Goal: Information Seeking & Learning: Learn about a topic

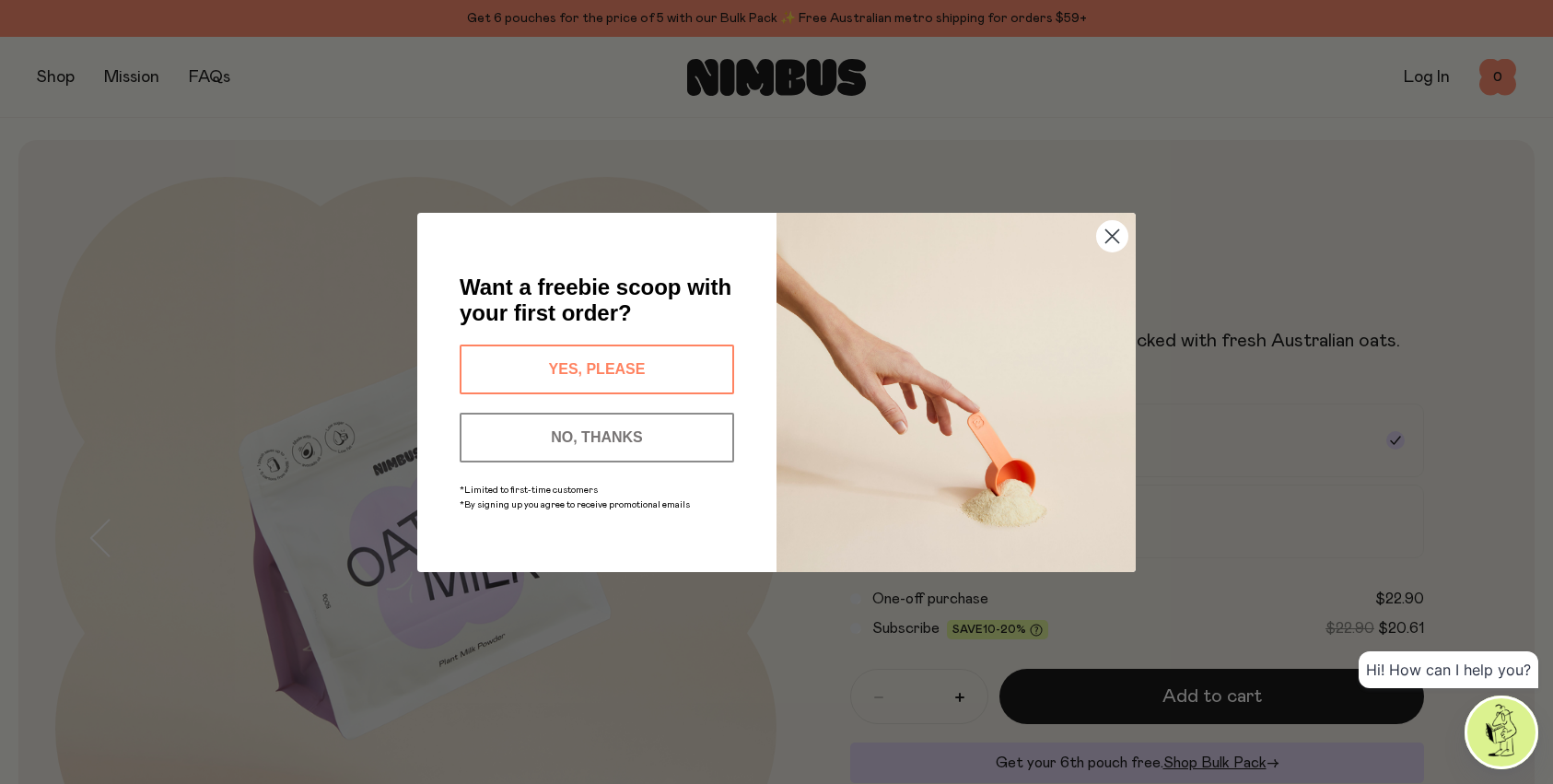
click at [1118, 237] on circle "Close dialog" at bounding box center [1112, 235] width 31 height 31
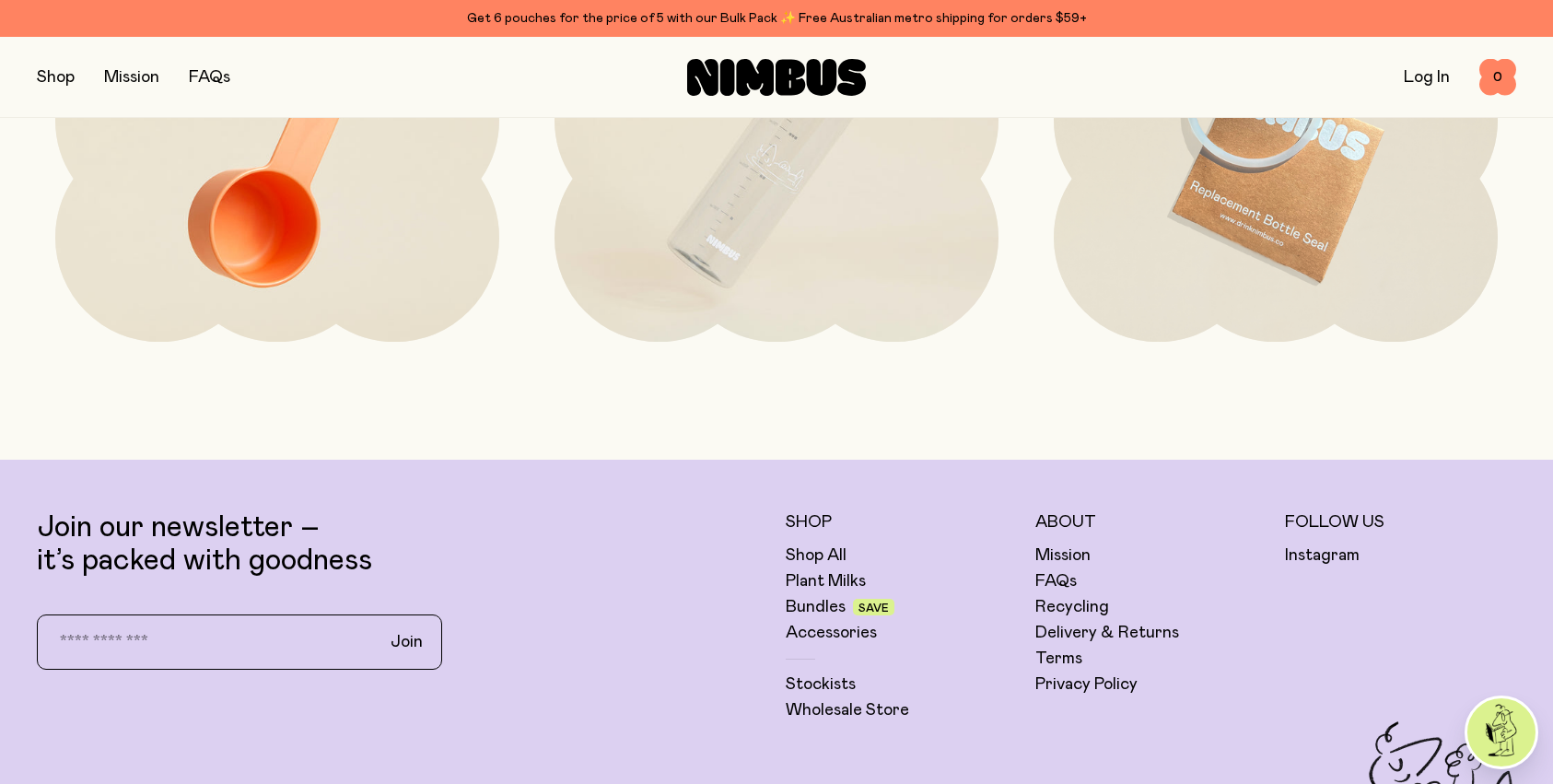
scroll to position [4767, 0]
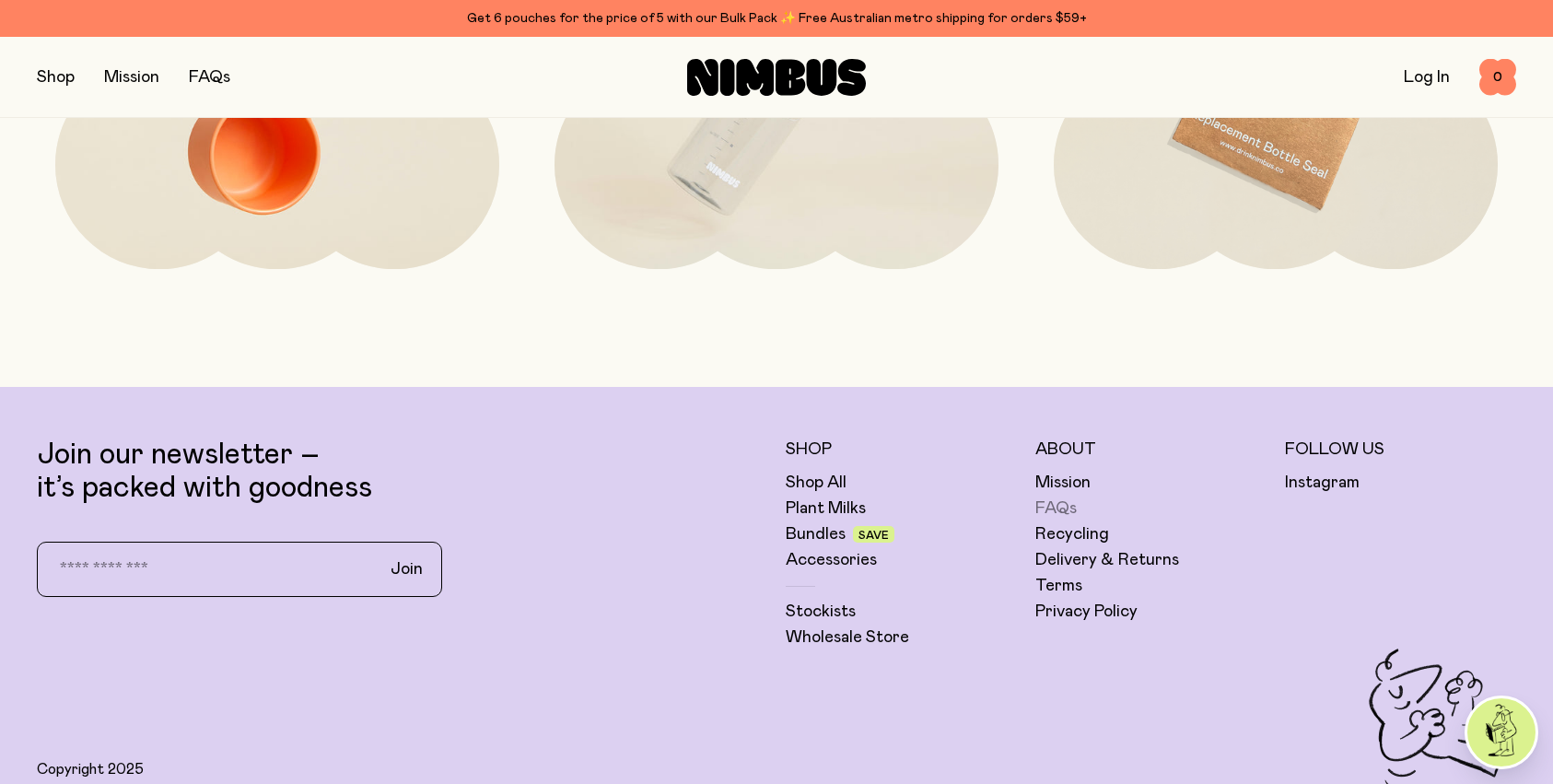
click at [1057, 510] on link "FAQs" at bounding box center [1056, 508] width 42 height 22
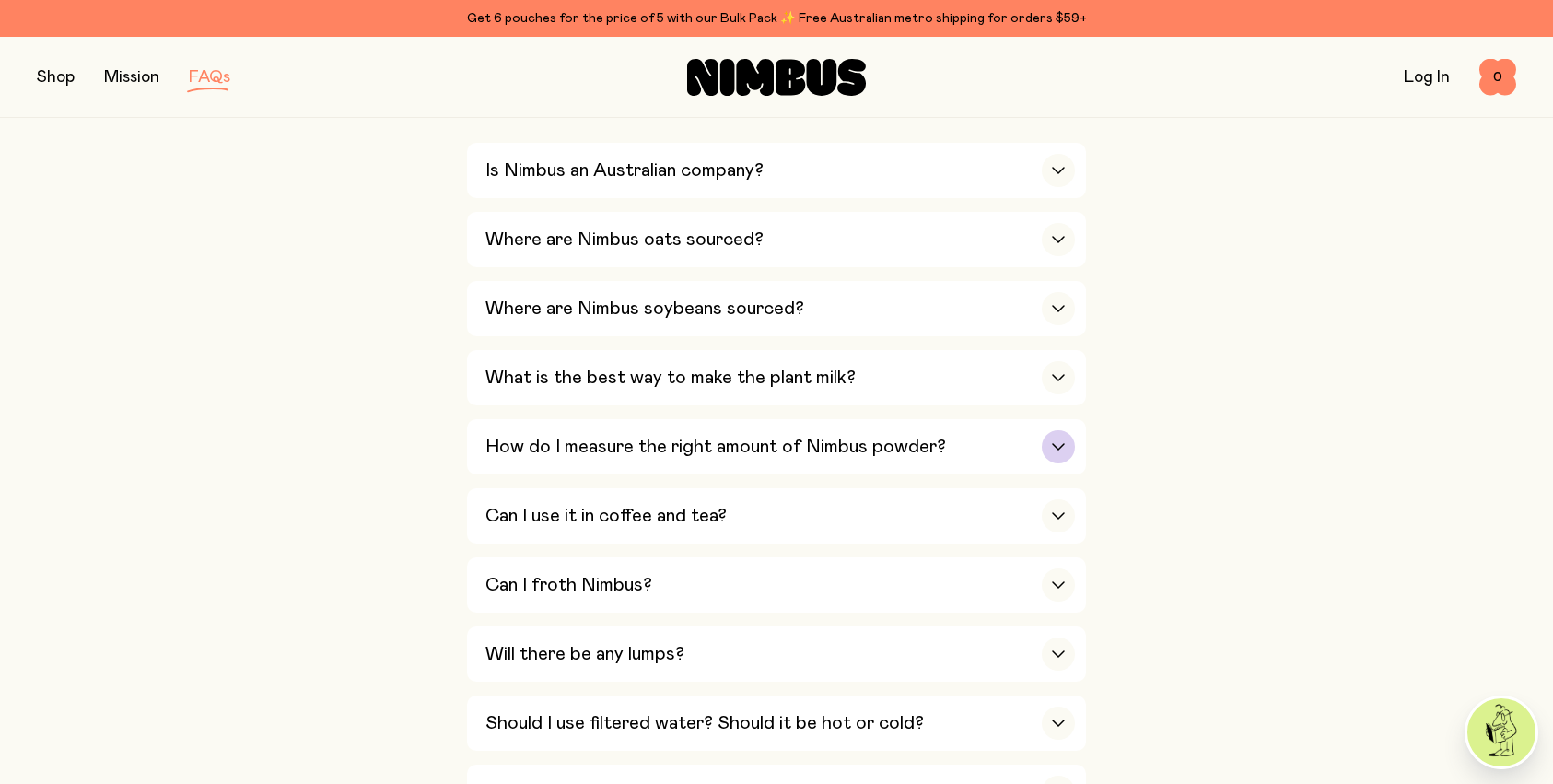
scroll to position [481, 0]
click at [823, 439] on h3 "How do I measure the right amount of Nimbus powder?" at bounding box center [715, 445] width 460 height 22
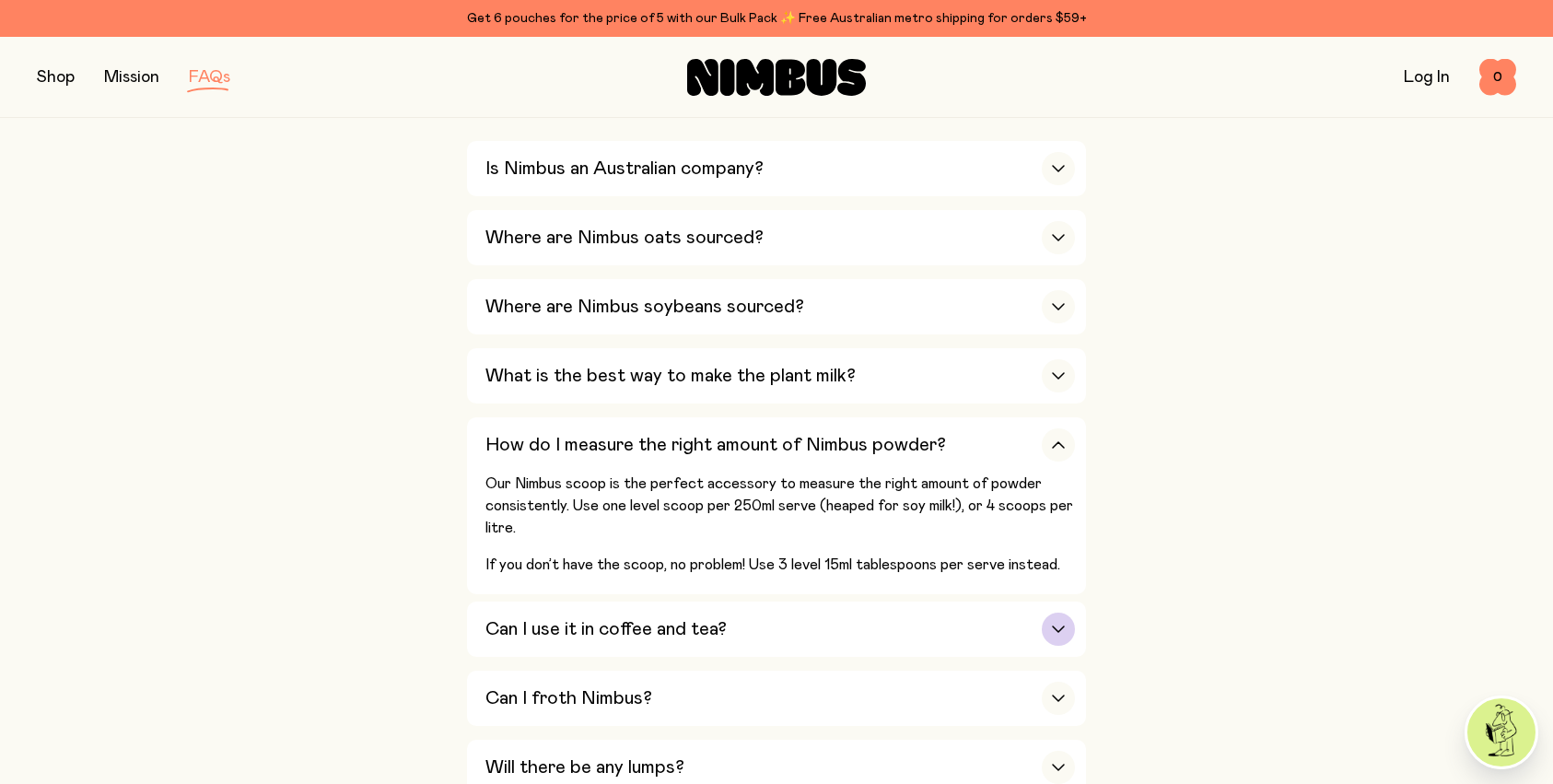
click at [641, 622] on h3 "Can I use it in coffee and tea?" at bounding box center [606, 629] width 242 height 22
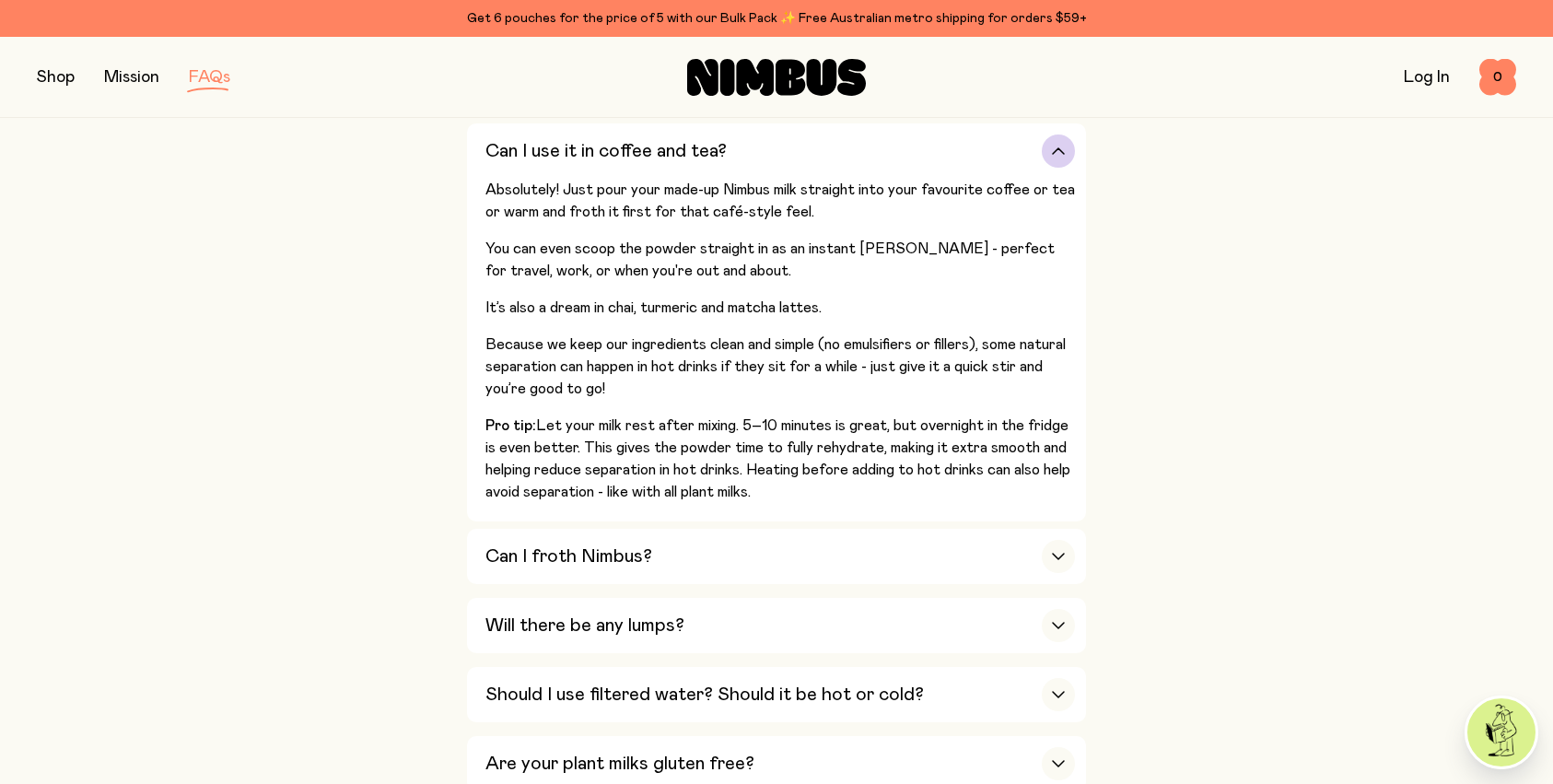
scroll to position [855, 0]
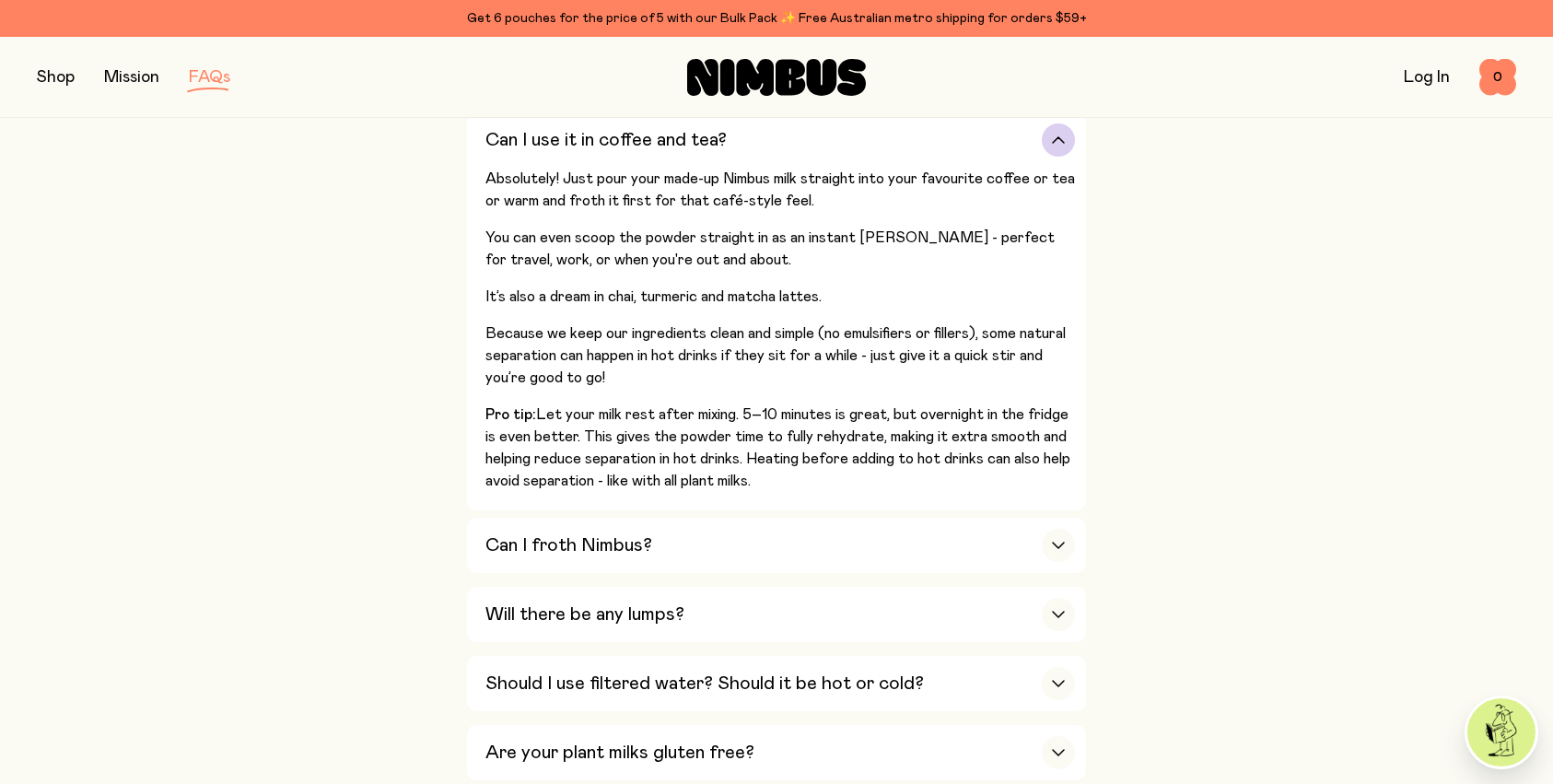
click at [635, 601] on div "Will there be any lumps?" at bounding box center [780, 615] width 590 height 56
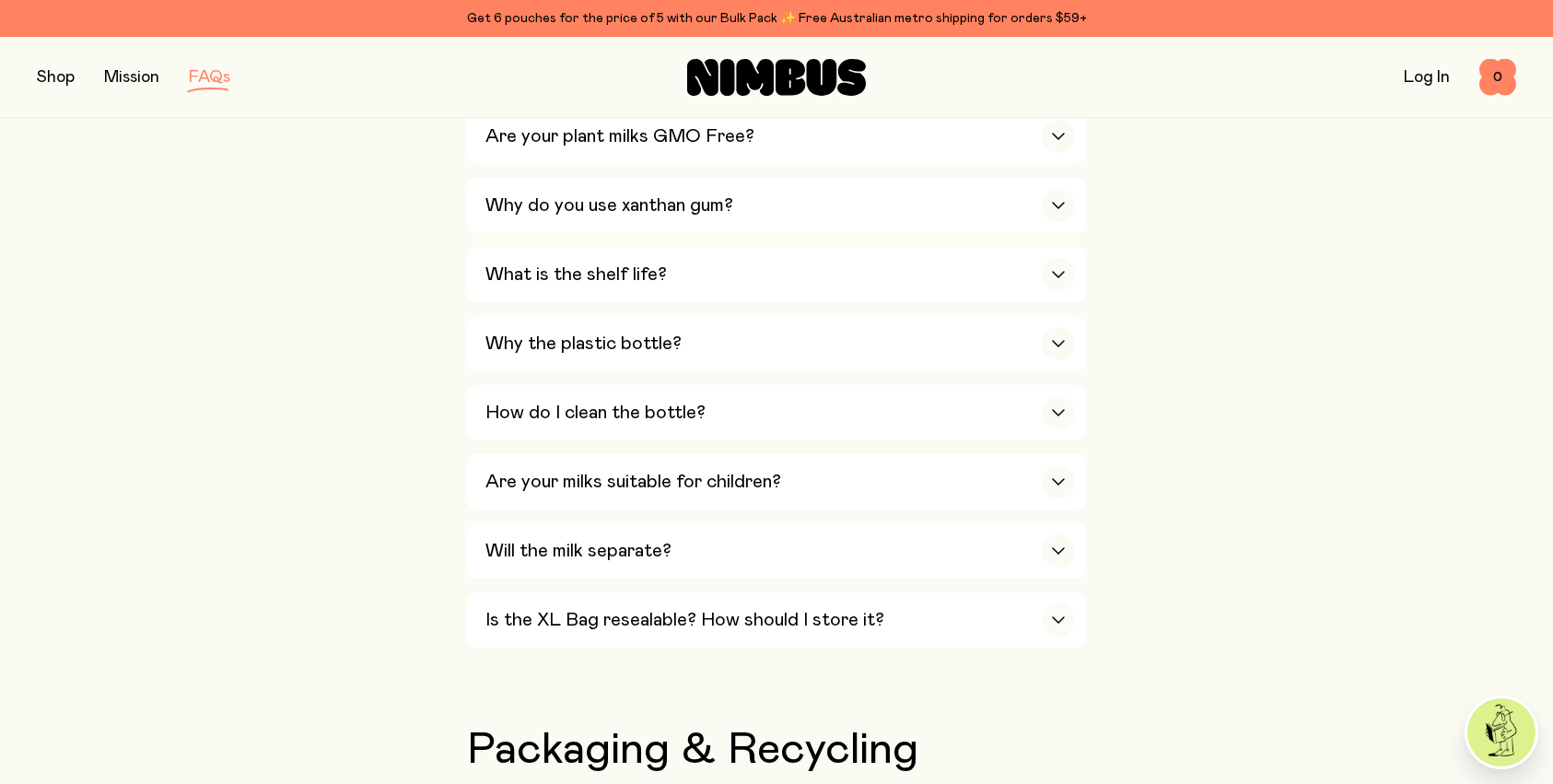
scroll to position [1501, 0]
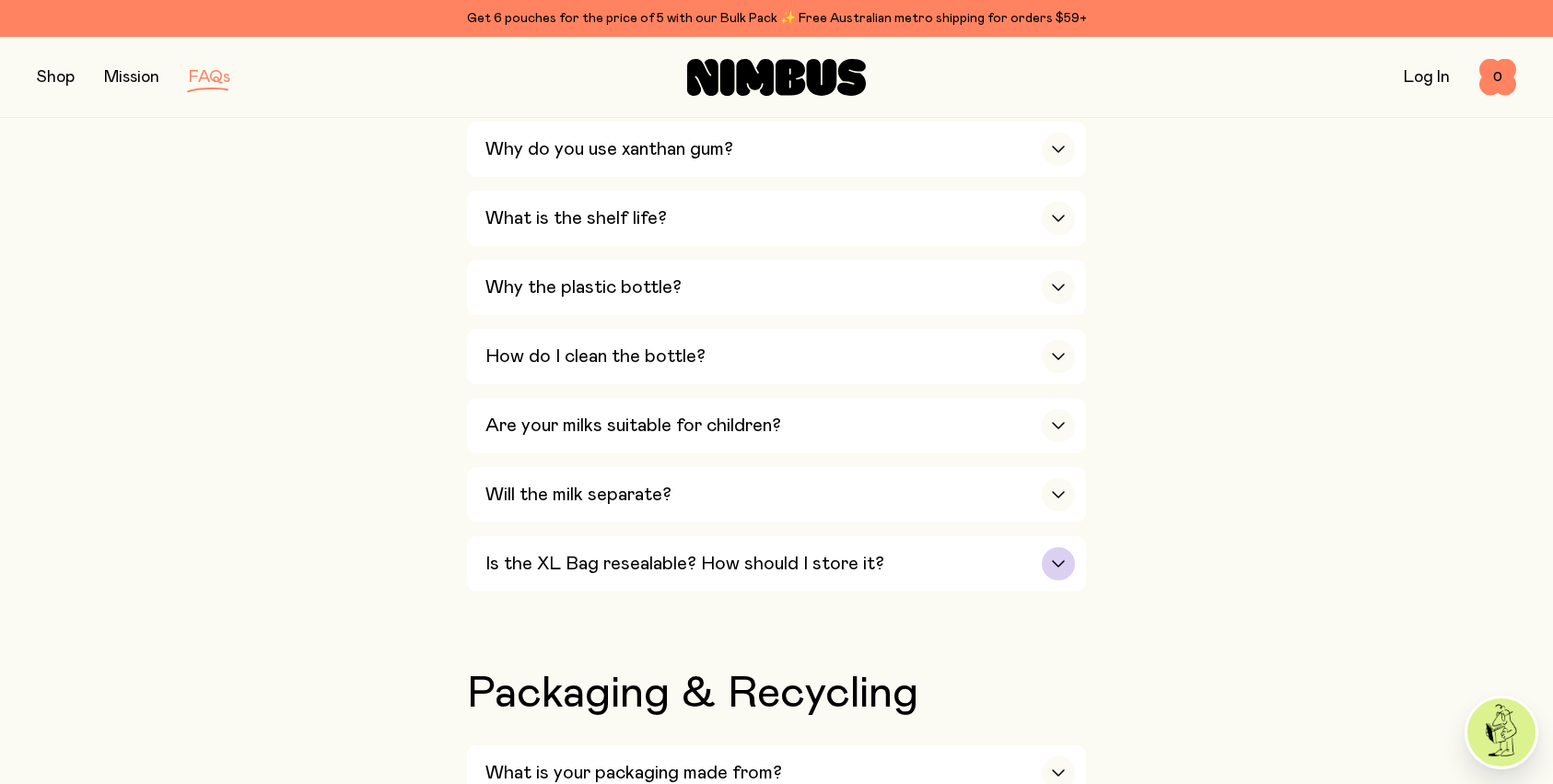
click at [629, 568] on h3 "Is the XL Bag resealable? How should I store it?" at bounding box center [684, 564] width 399 height 22
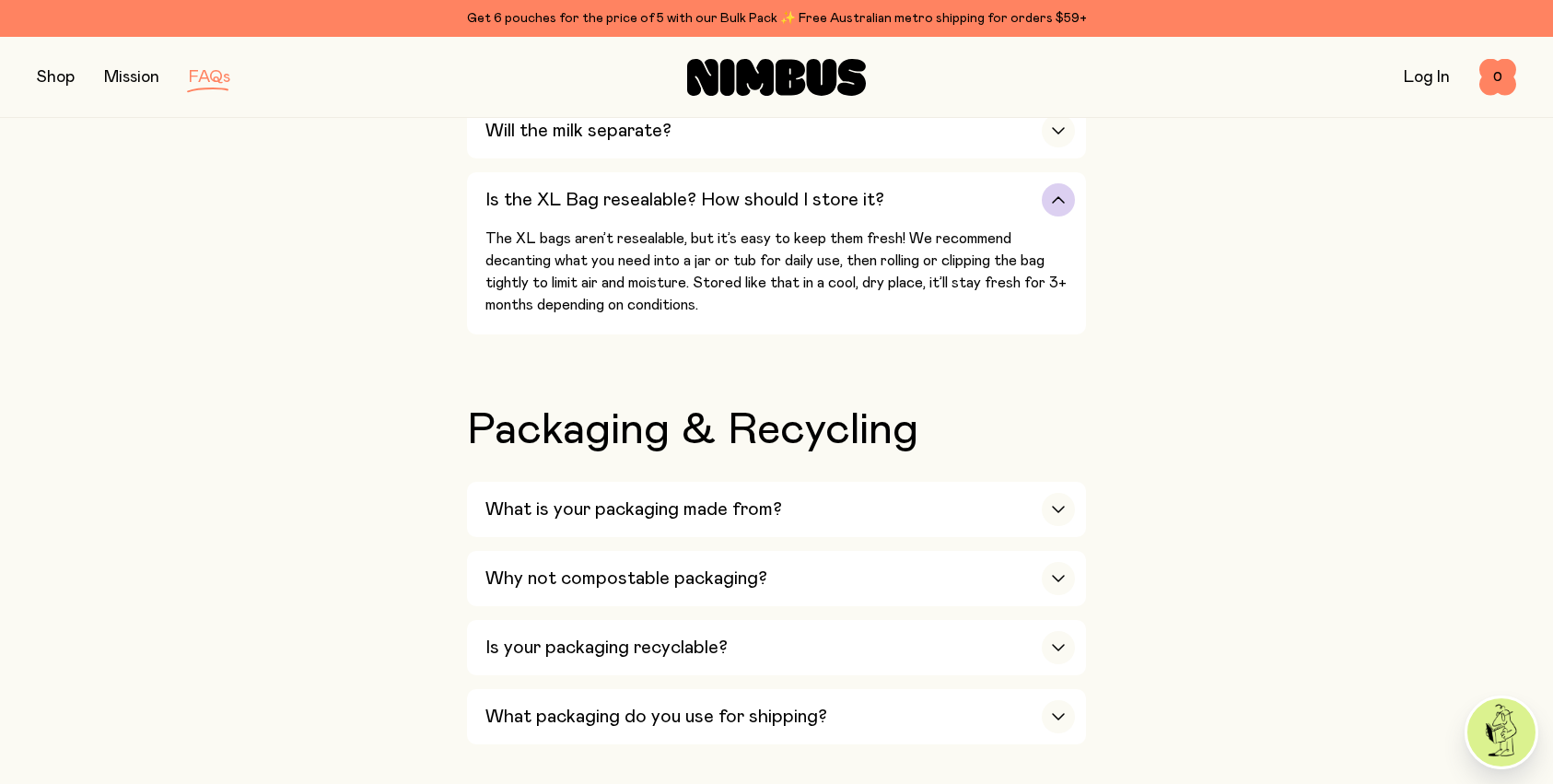
scroll to position [1672, 0]
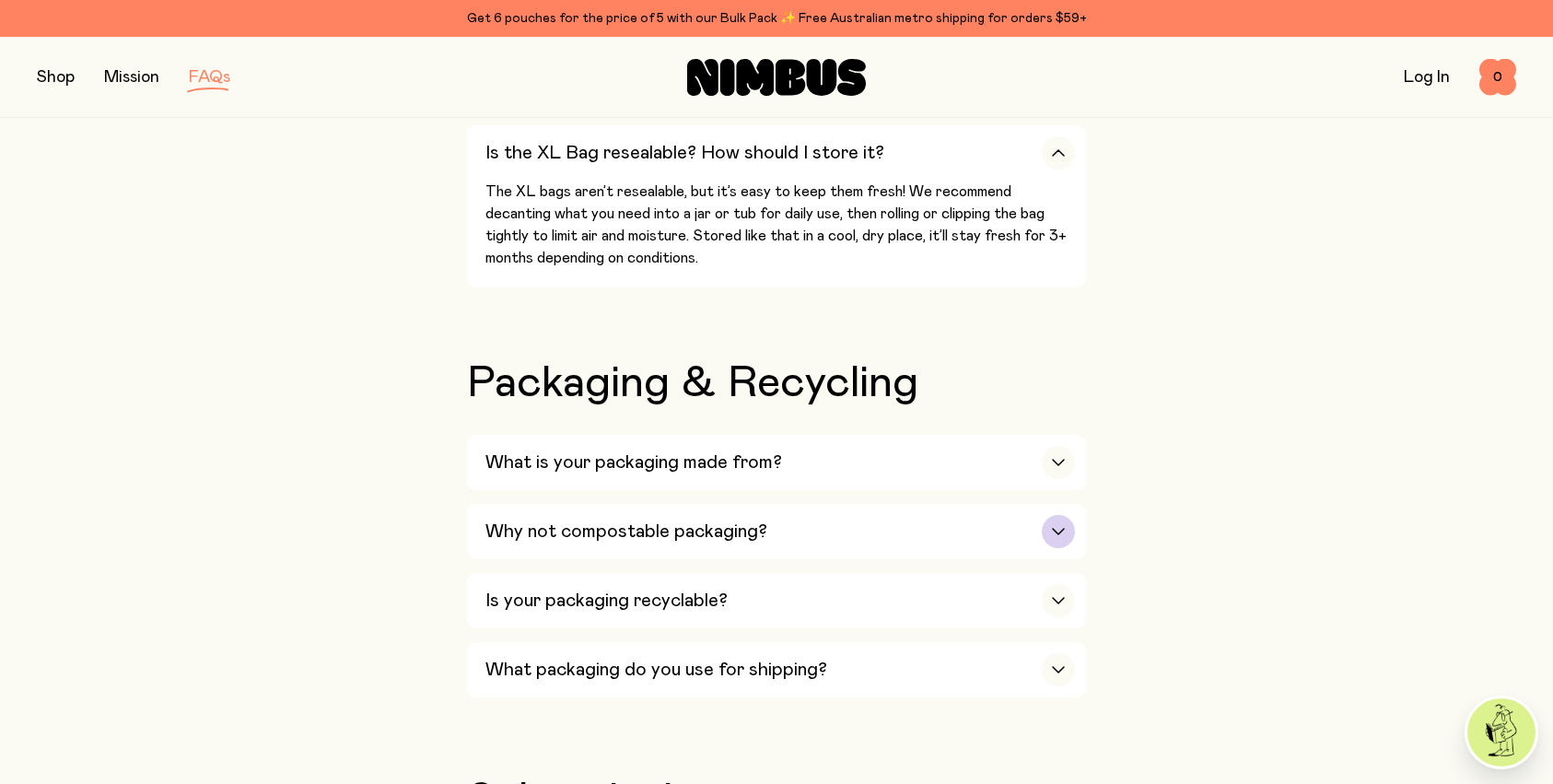
click at [632, 541] on h3 "Why not compostable packaging?" at bounding box center [626, 531] width 282 height 22
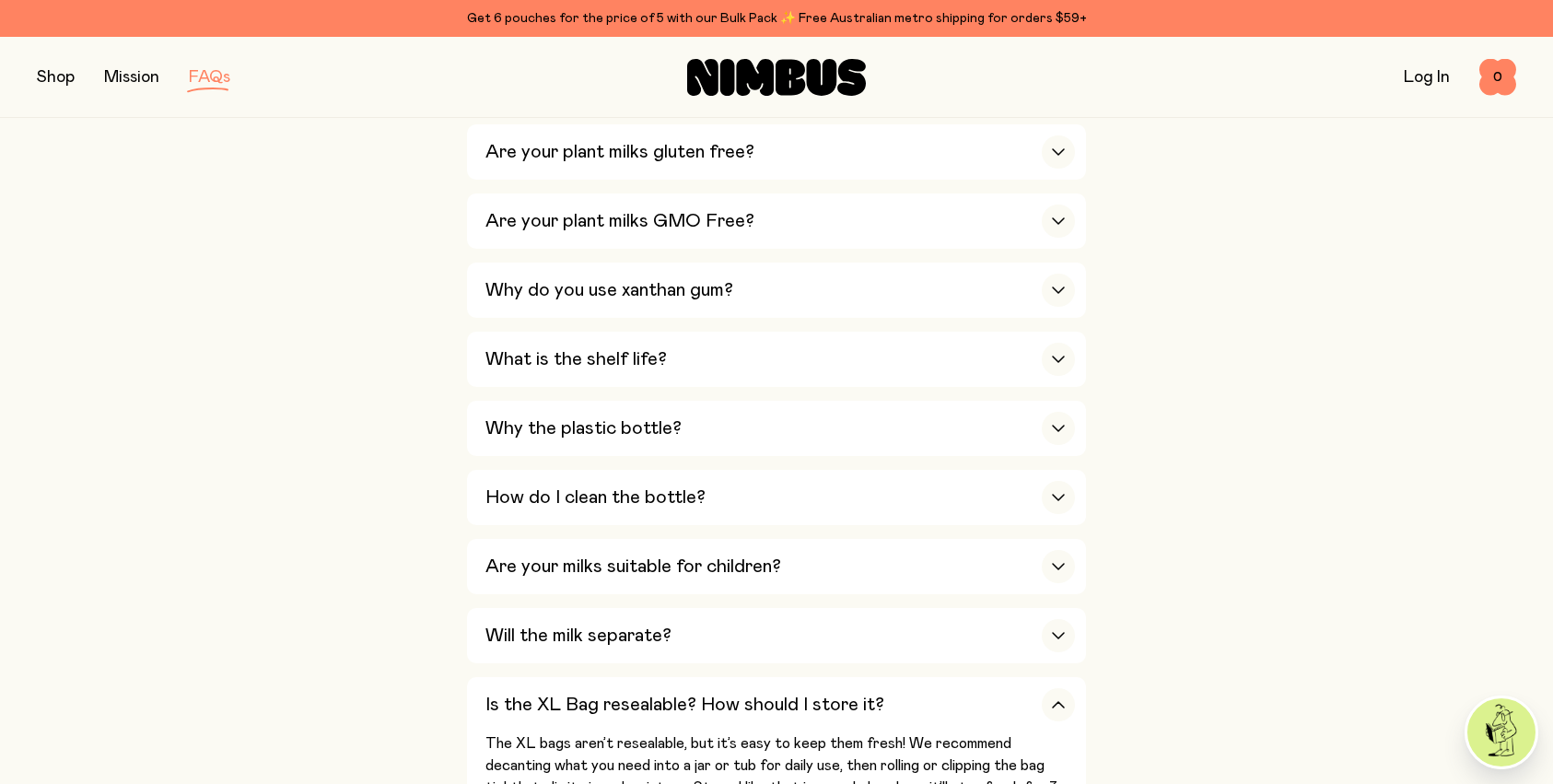
scroll to position [0, 0]
